Goal: Navigation & Orientation: Go to known website

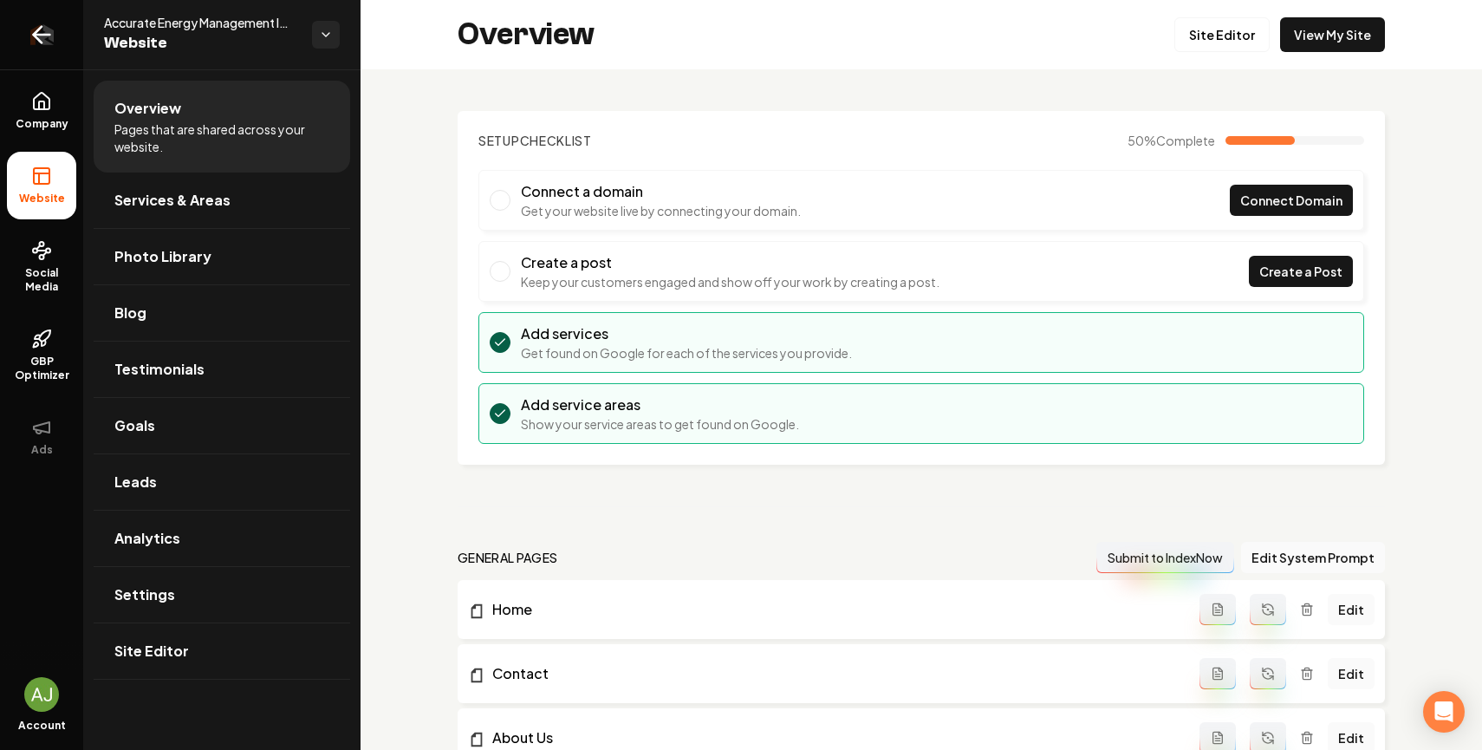
click at [62, 32] on link "Return to dashboard" at bounding box center [41, 34] width 83 height 69
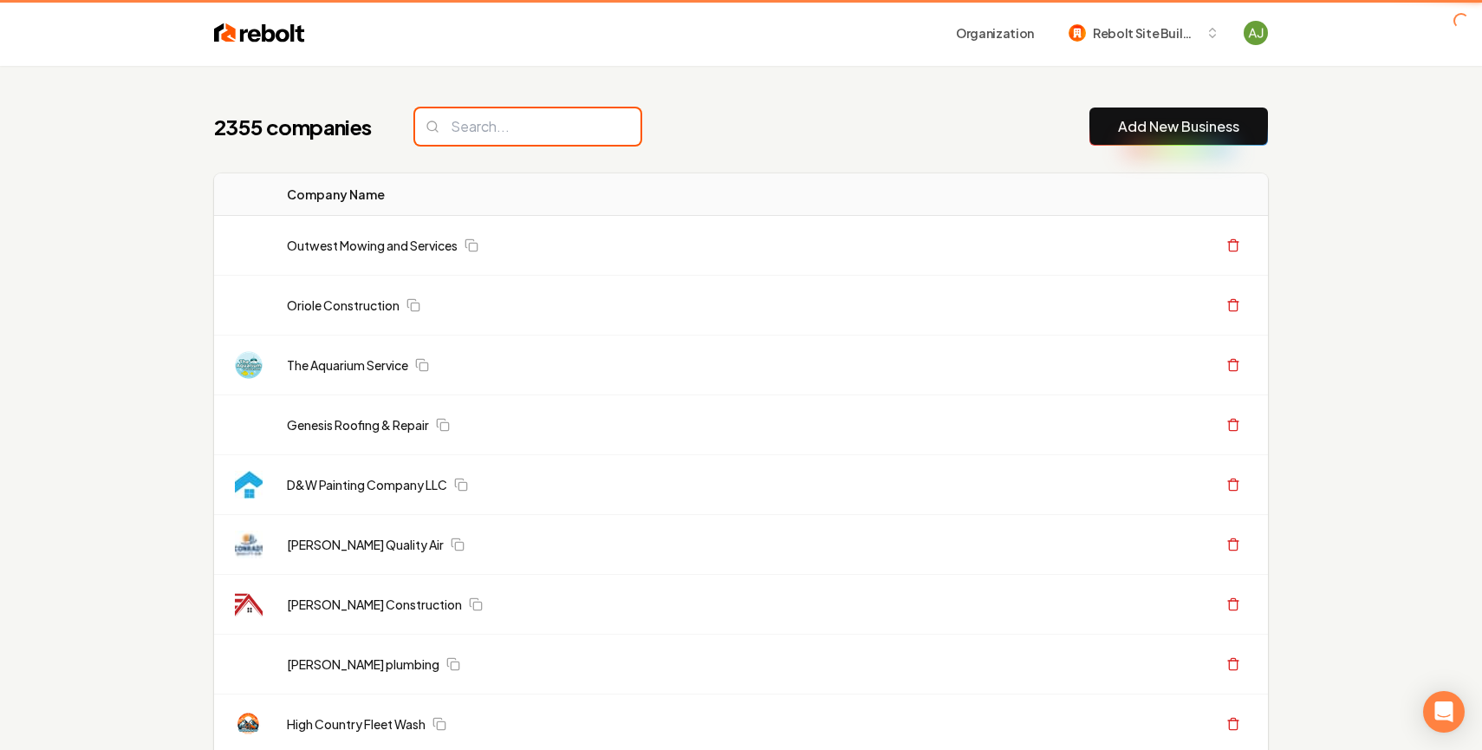
click at [510, 121] on input "search" at bounding box center [527, 126] width 225 height 36
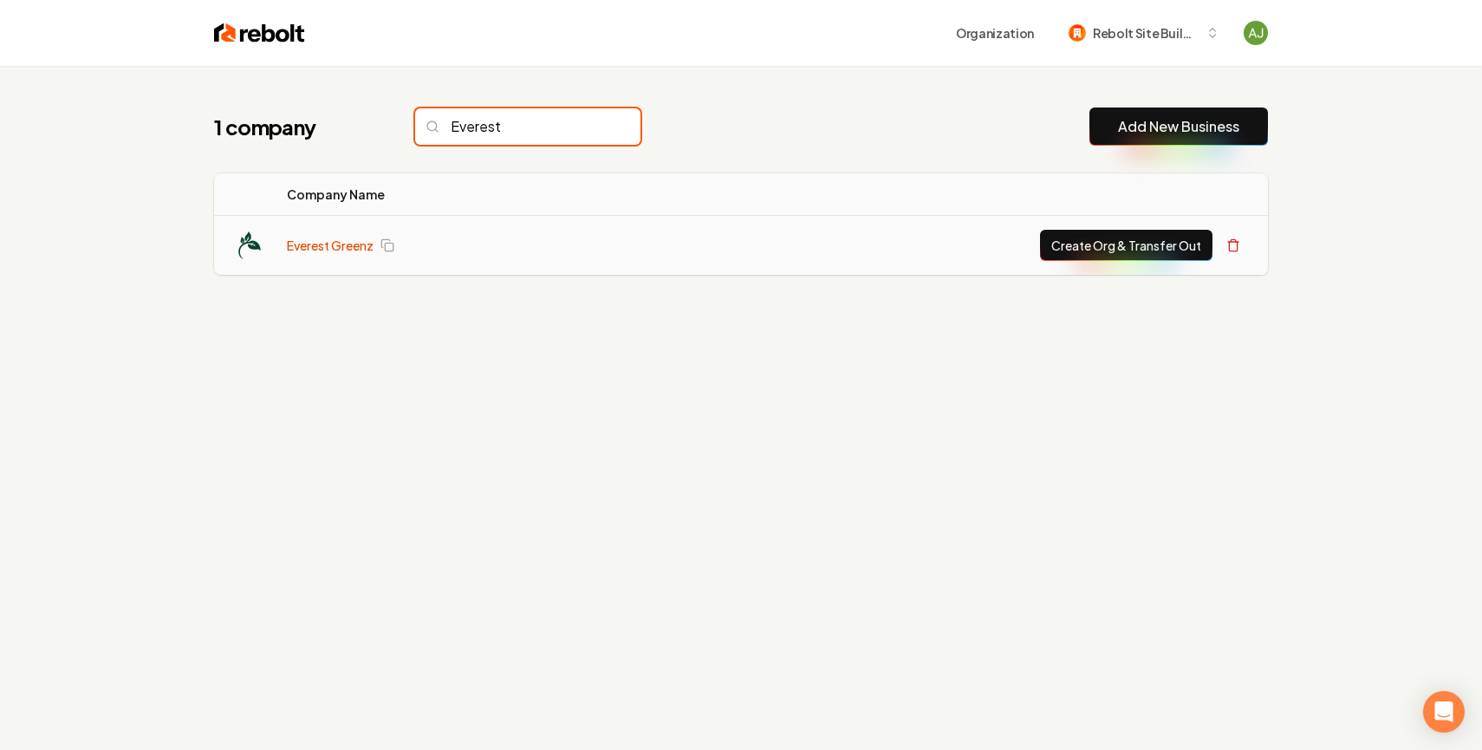
type input "Everest"
click at [329, 249] on link "Everest Greenz" at bounding box center [330, 245] width 87 height 17
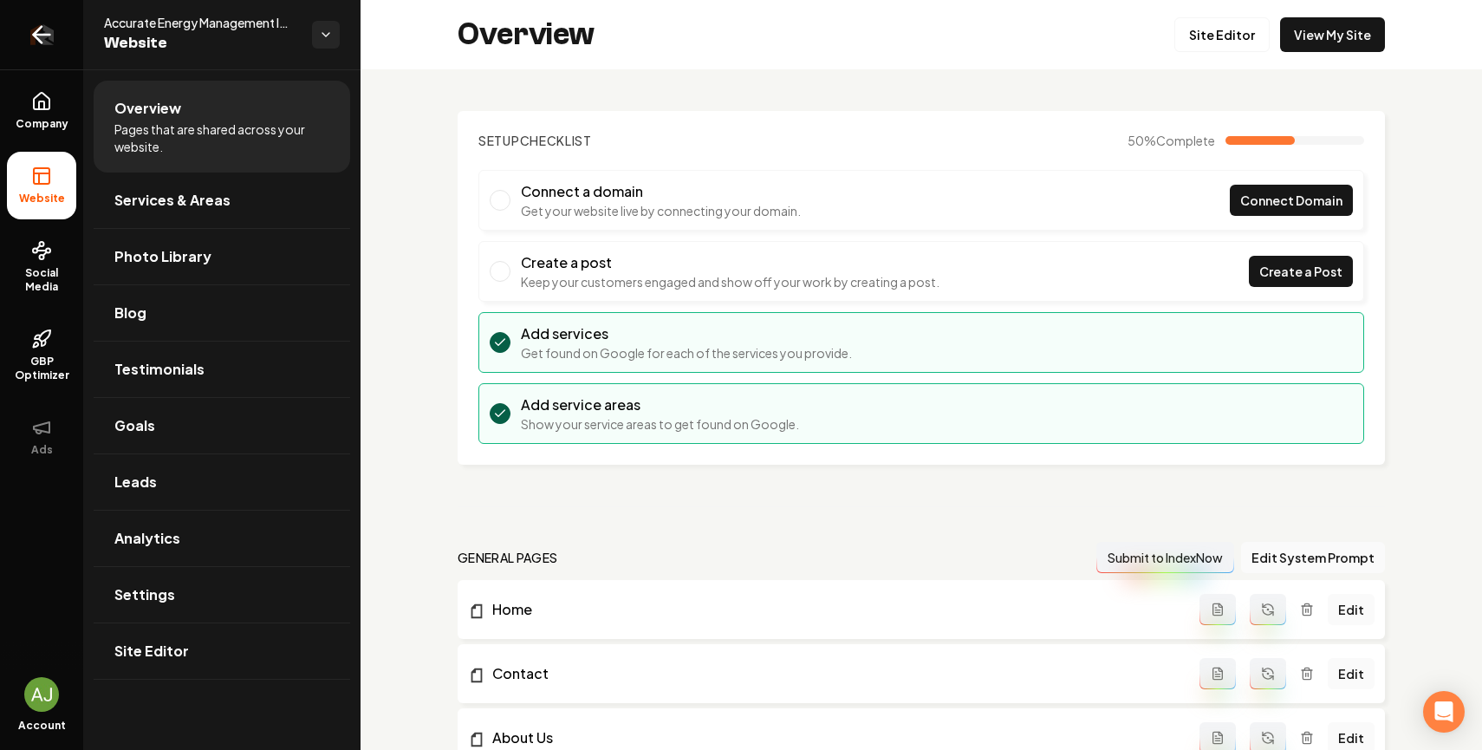
click at [36, 19] on link "Return to dashboard" at bounding box center [41, 34] width 83 height 69
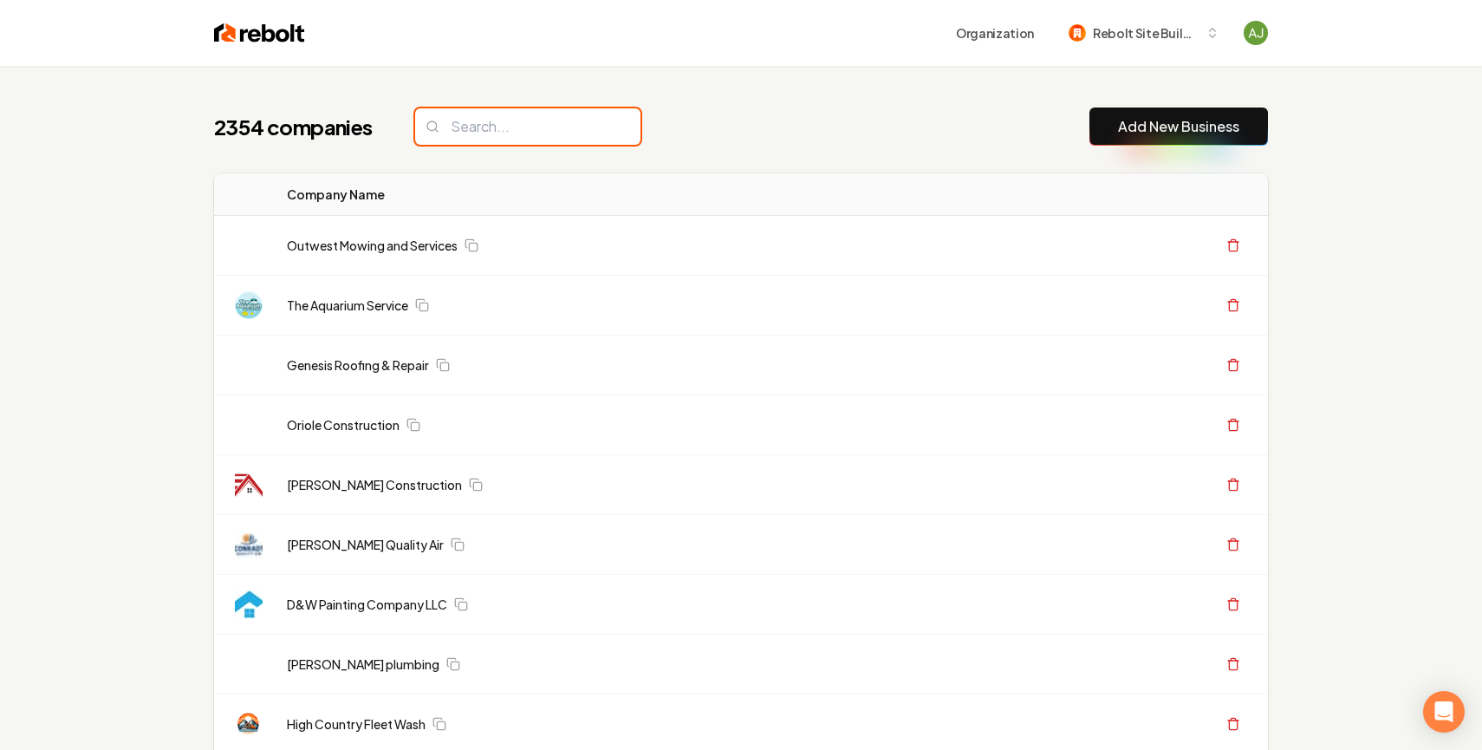
click at [483, 133] on input "search" at bounding box center [527, 126] width 225 height 36
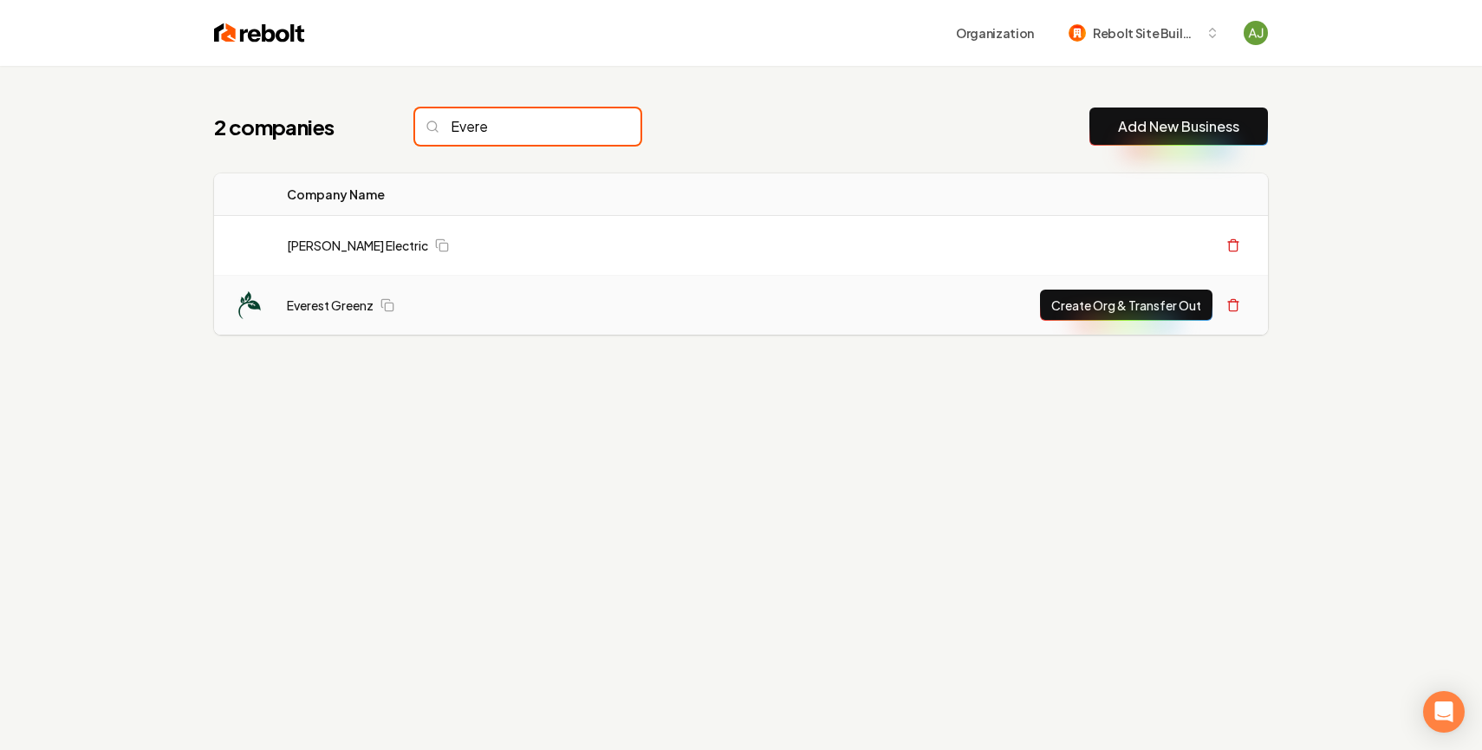
type input "Evere"
click at [336, 316] on td "Everest Greenz" at bounding box center [491, 306] width 437 height 60
click at [339, 312] on link "Everest Greenz" at bounding box center [330, 304] width 87 height 17
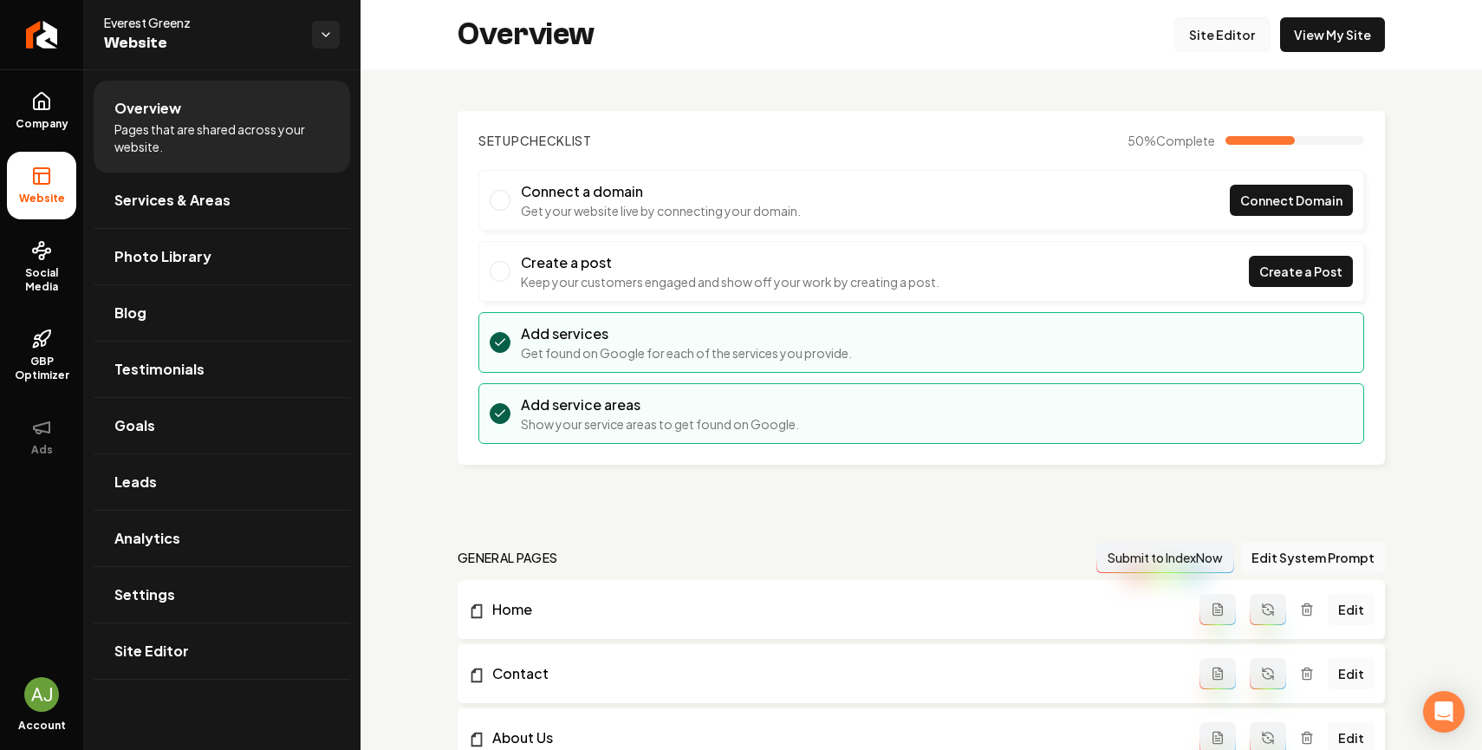
click at [1213, 40] on link "Site Editor" at bounding box center [1222, 34] width 95 height 35
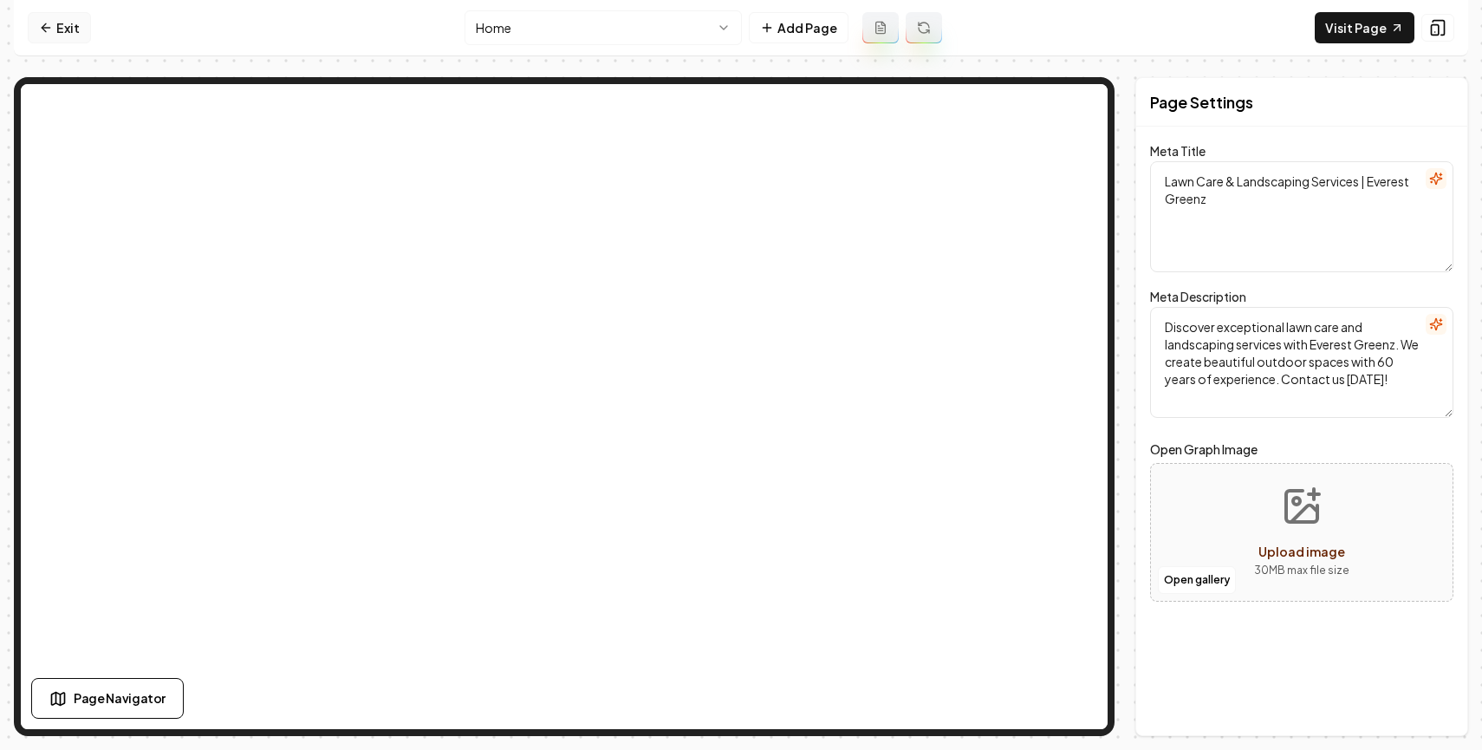
click at [48, 31] on icon at bounding box center [46, 28] width 14 height 14
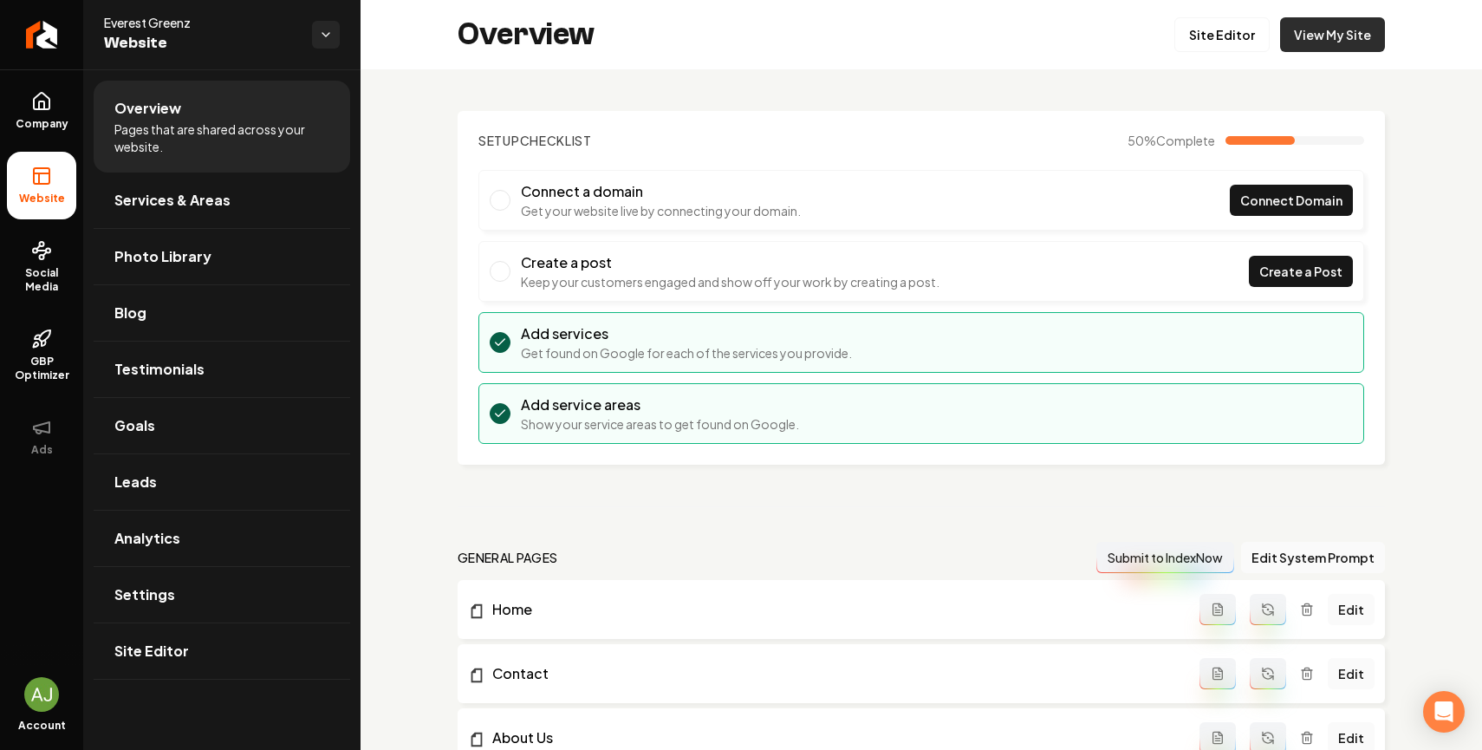
click at [1345, 46] on link "View My Site" at bounding box center [1332, 34] width 105 height 35
